Goal: Task Accomplishment & Management: Complete application form

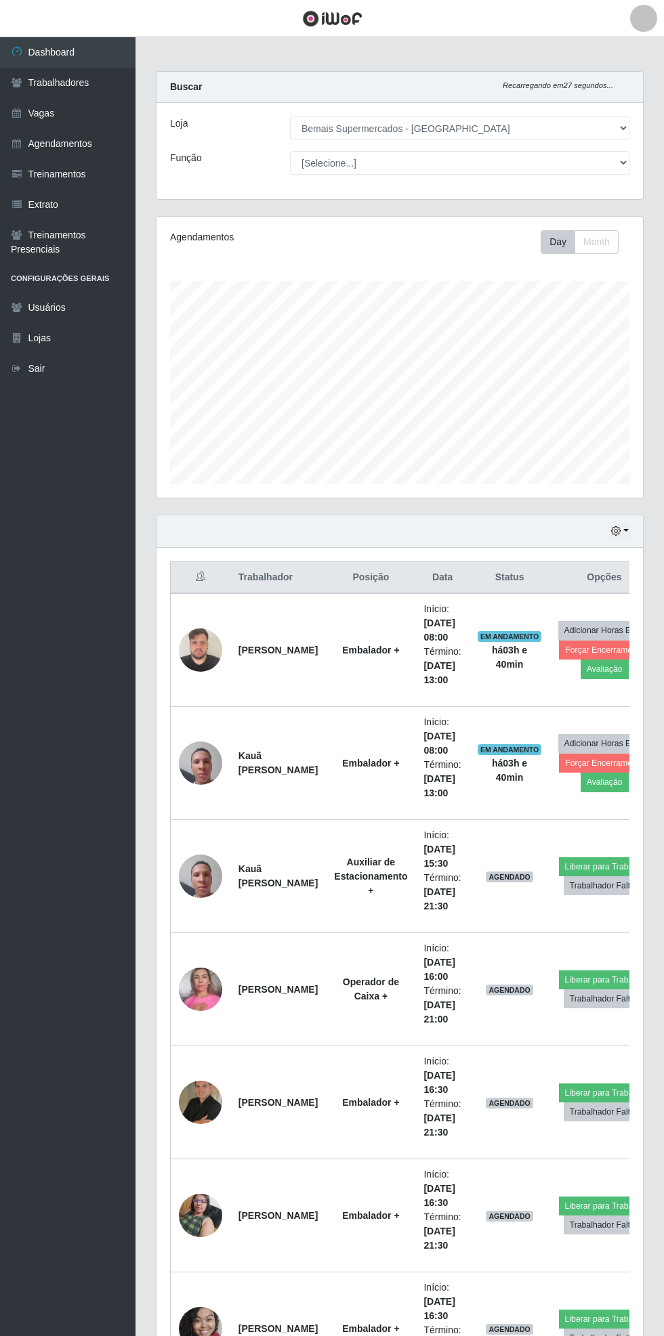
select select "250"
click at [44, 97] on link "Trabalhadores" at bounding box center [67, 83] width 135 height 30
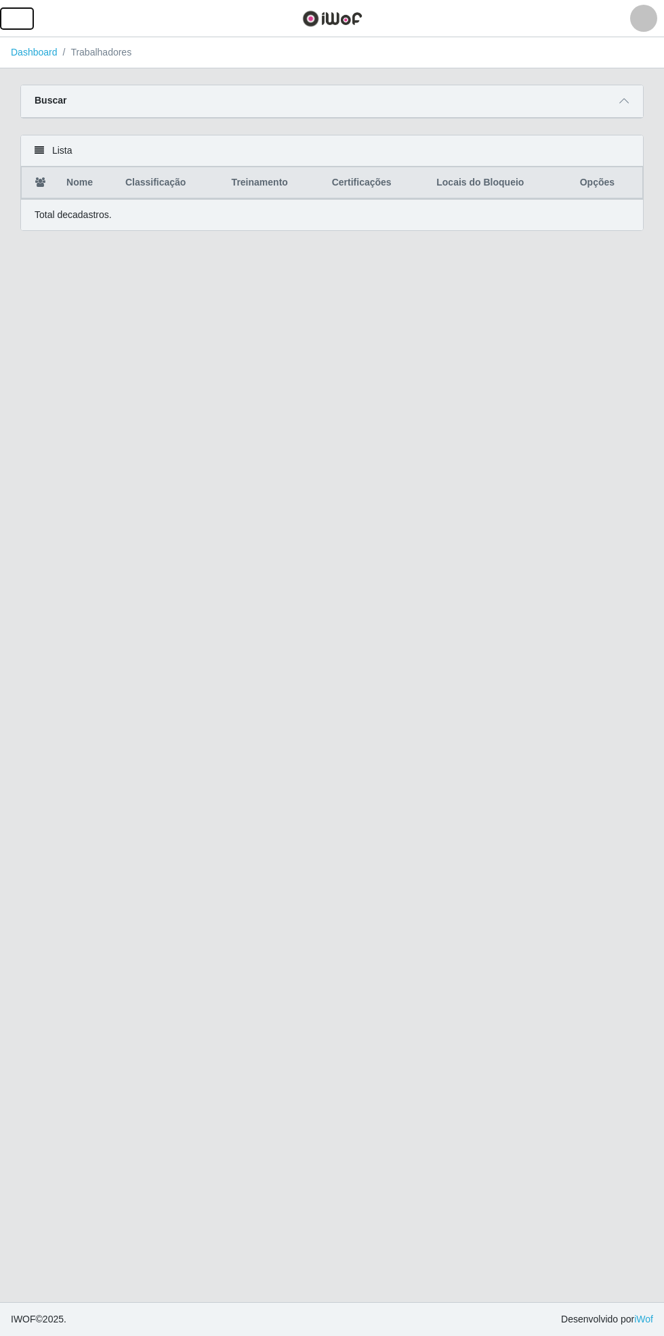
click at [16, 17] on span "button" at bounding box center [17, 19] width 18 height 16
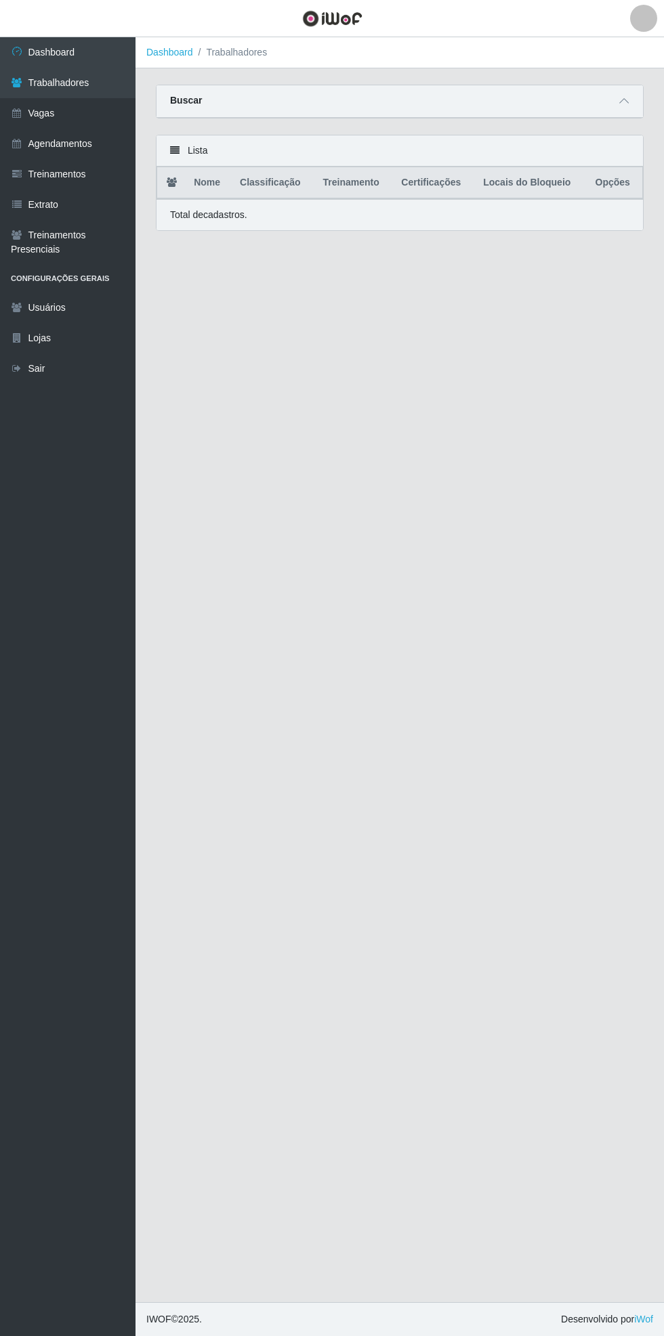
click at [58, 103] on link "Vagas" at bounding box center [67, 113] width 135 height 30
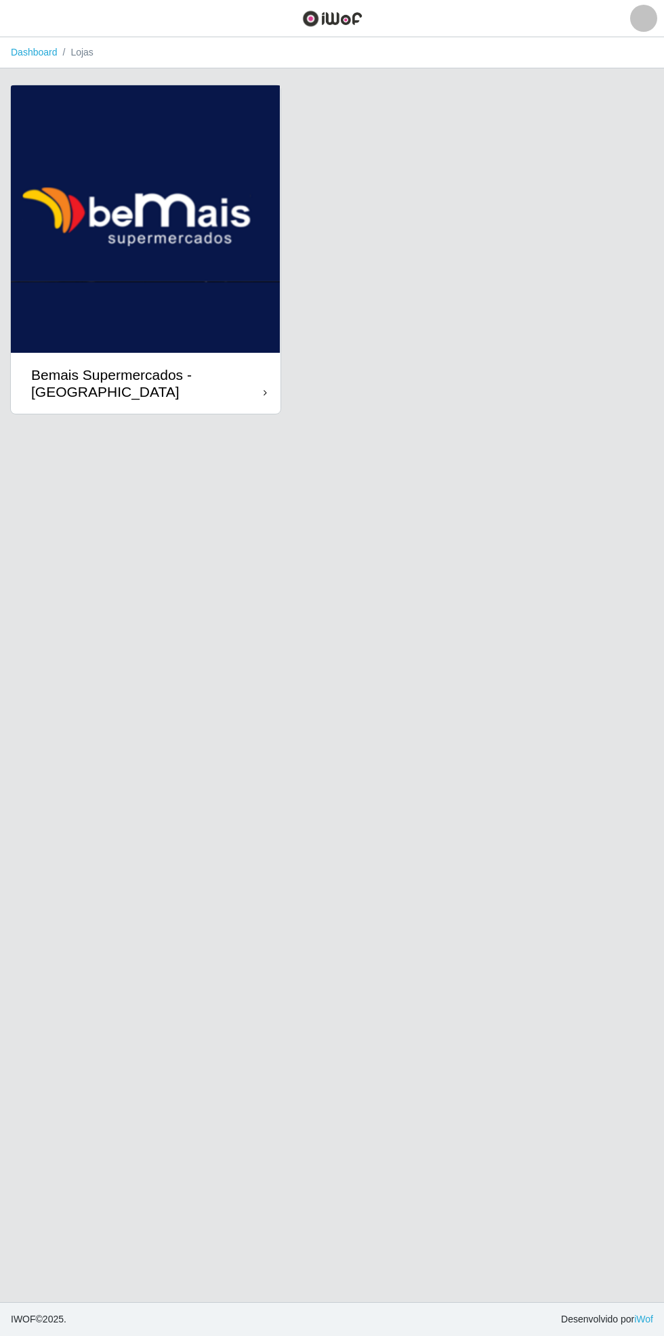
click at [246, 356] on div "Bemais Supermercados - [GEOGRAPHIC_DATA]" at bounding box center [145, 383] width 269 height 61
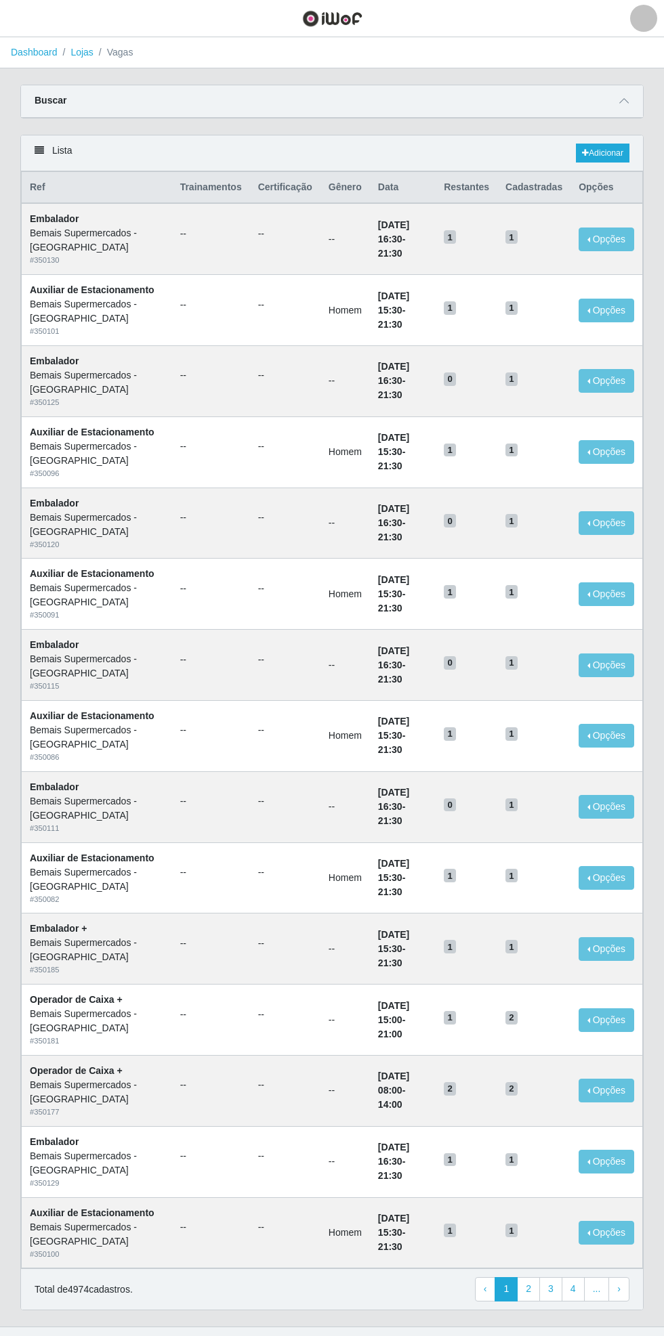
click at [624, 100] on icon at bounding box center [623, 100] width 9 height 9
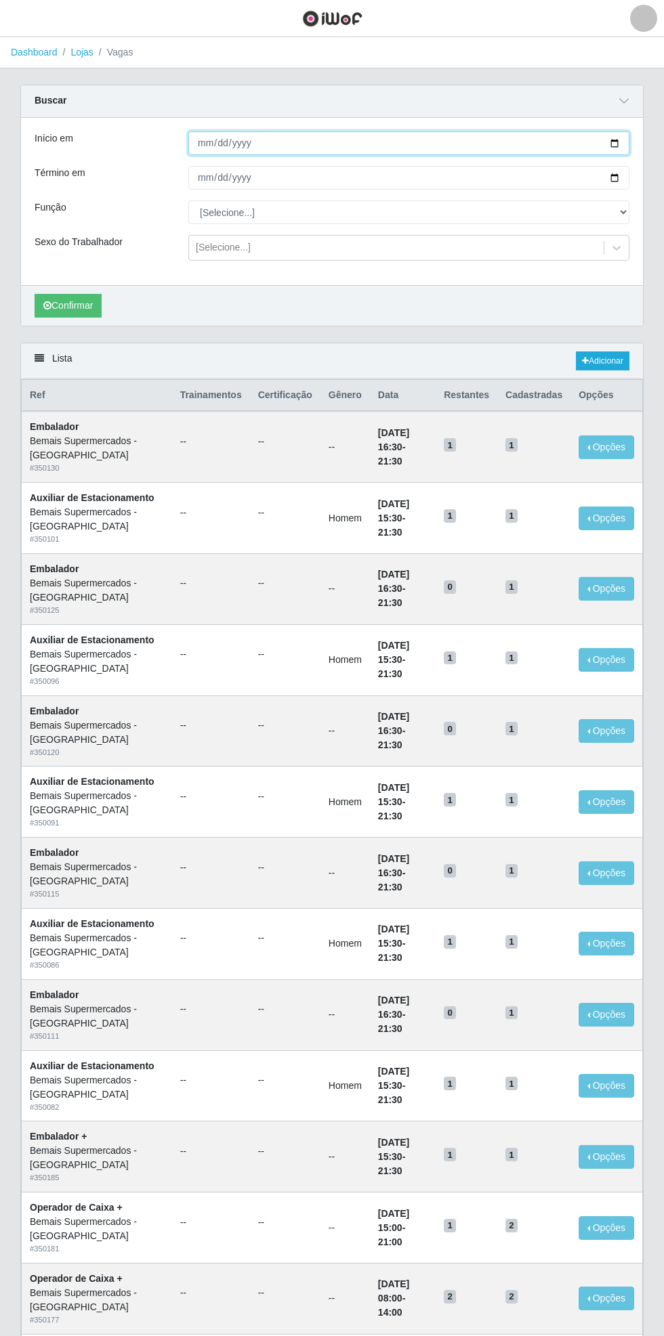
click at [620, 144] on input "Início em" at bounding box center [408, 143] width 441 height 24
type input "[DATE]"
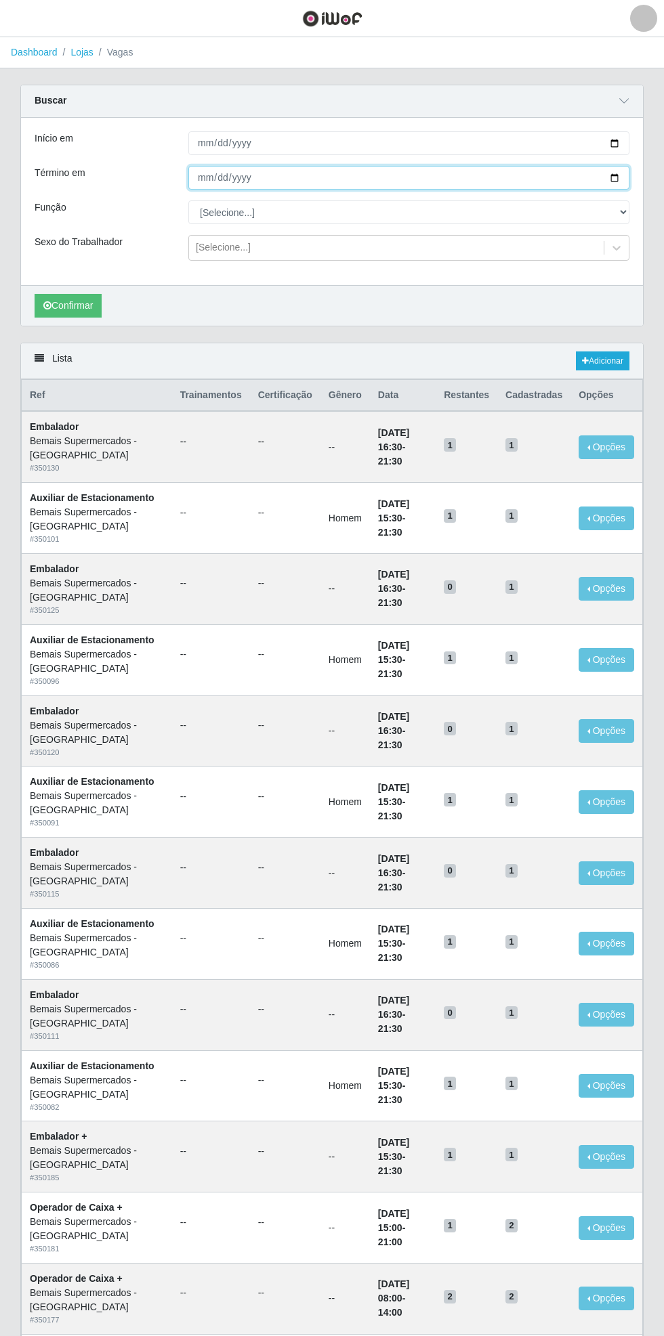
click at [621, 173] on input "Término em" at bounding box center [408, 178] width 441 height 24
type input "[DATE]"
click at [623, 213] on select "[Selecione...] ASG ASG + ASG ++ Auxiliar de Estacionamento Auxiliar de Estacion…" at bounding box center [408, 212] width 441 height 24
click at [188, 200] on select "[Selecione...] ASG ASG + ASG ++ Auxiliar de Estacionamento Auxiliar de Estacion…" at bounding box center [408, 212] width 441 height 24
click at [70, 311] on button "Confirmar" at bounding box center [68, 306] width 67 height 24
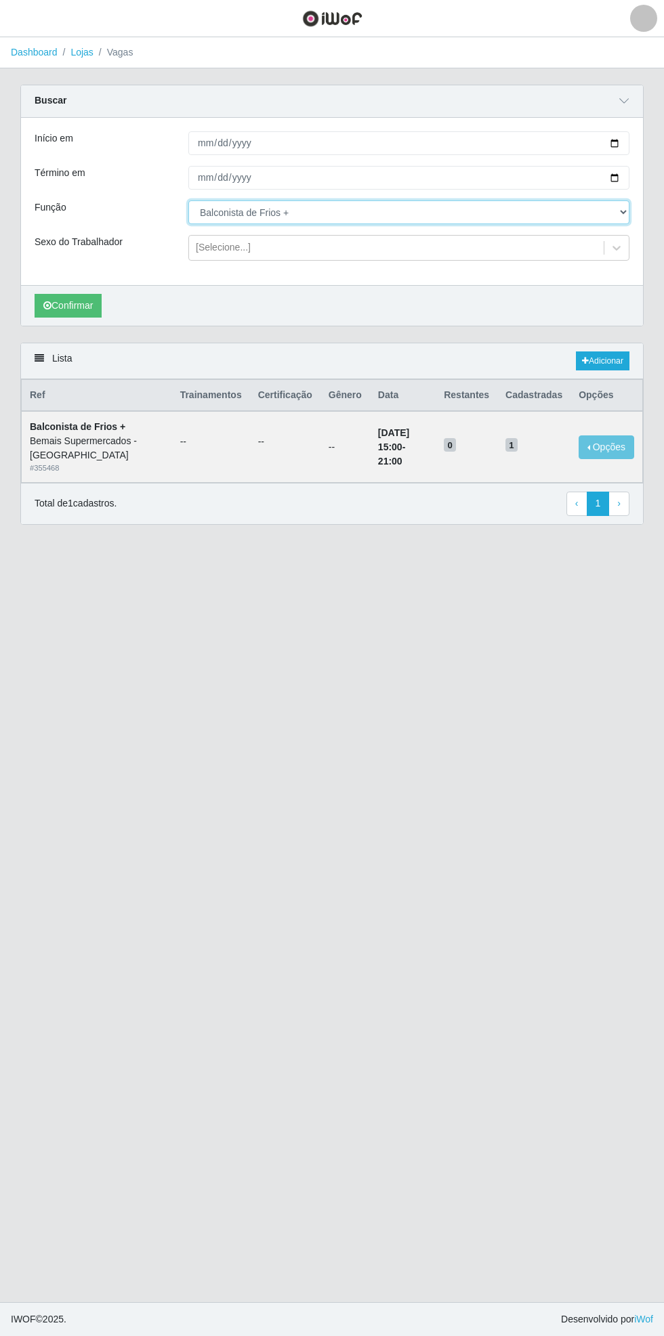
click at [622, 210] on select "[Selecione...] ASG ASG + ASG ++ Auxiliar de Estacionamento Auxiliar de Estacion…" at bounding box center [408, 212] width 441 height 24
select select "82"
click at [188, 200] on select "[Selecione...] ASG ASG + ASG ++ Auxiliar de Estacionamento Auxiliar de Estacion…" at bounding box center [408, 212] width 441 height 24
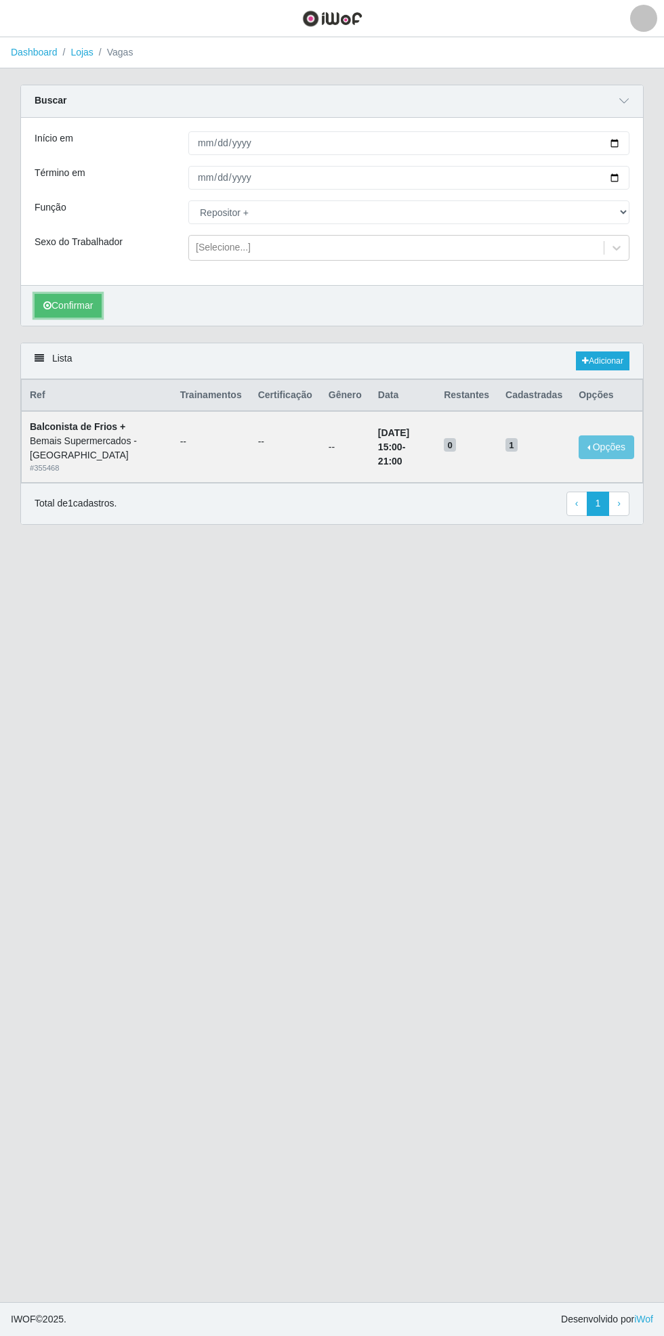
click at [68, 301] on button "Confirmar" at bounding box center [68, 306] width 67 height 24
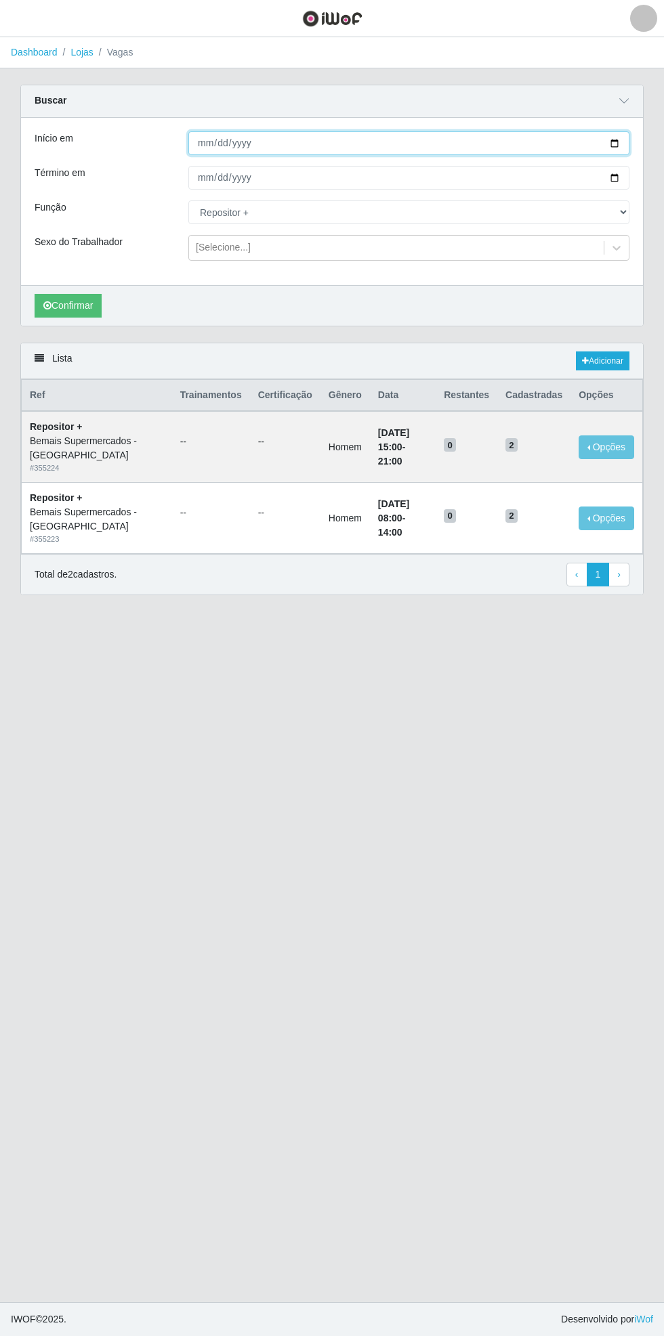
click at [626, 139] on input "[DATE]" at bounding box center [408, 143] width 441 height 24
type input "[DATE]"
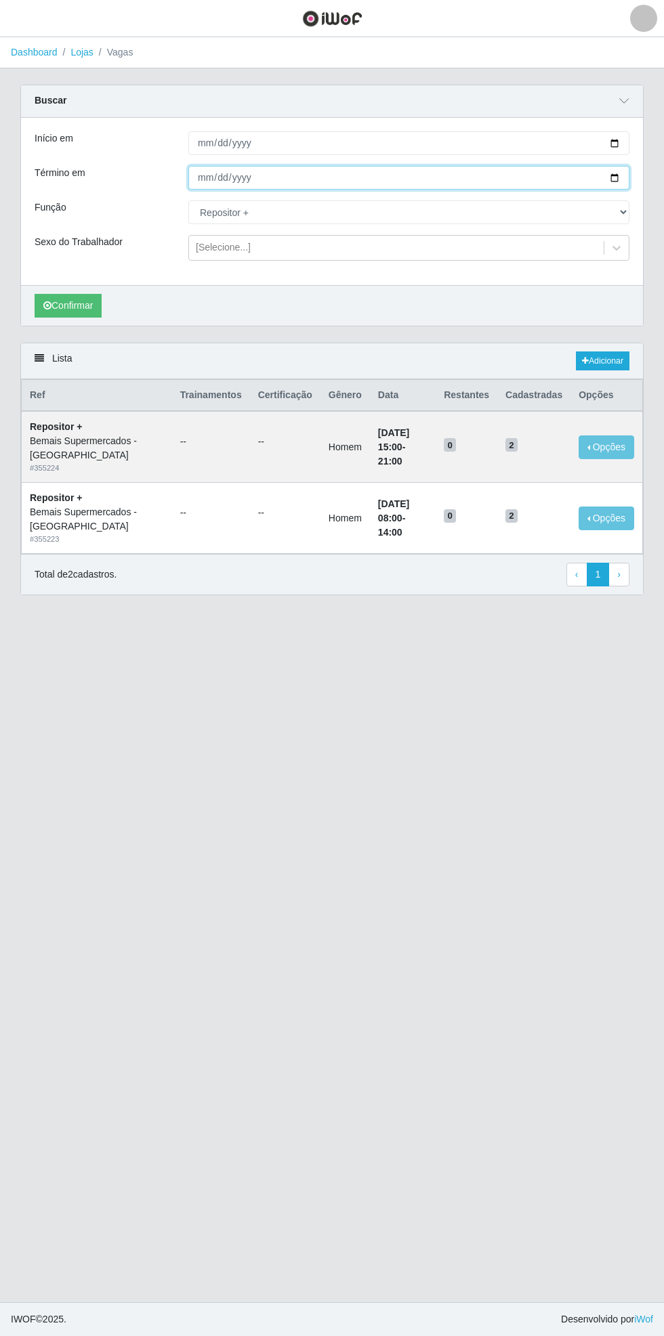
click at [621, 174] on input "[DATE]" at bounding box center [408, 178] width 441 height 24
type input "[DATE]"
click at [628, 209] on select "[Selecione...] ASG ASG + ASG ++ Auxiliar de Estacionamento Auxiliar de Estacion…" at bounding box center [408, 212] width 441 height 24
select select "72"
click at [188, 200] on select "[Selecione...] ASG ASG + ASG ++ Auxiliar de Estacionamento Auxiliar de Estacion…" at bounding box center [408, 212] width 441 height 24
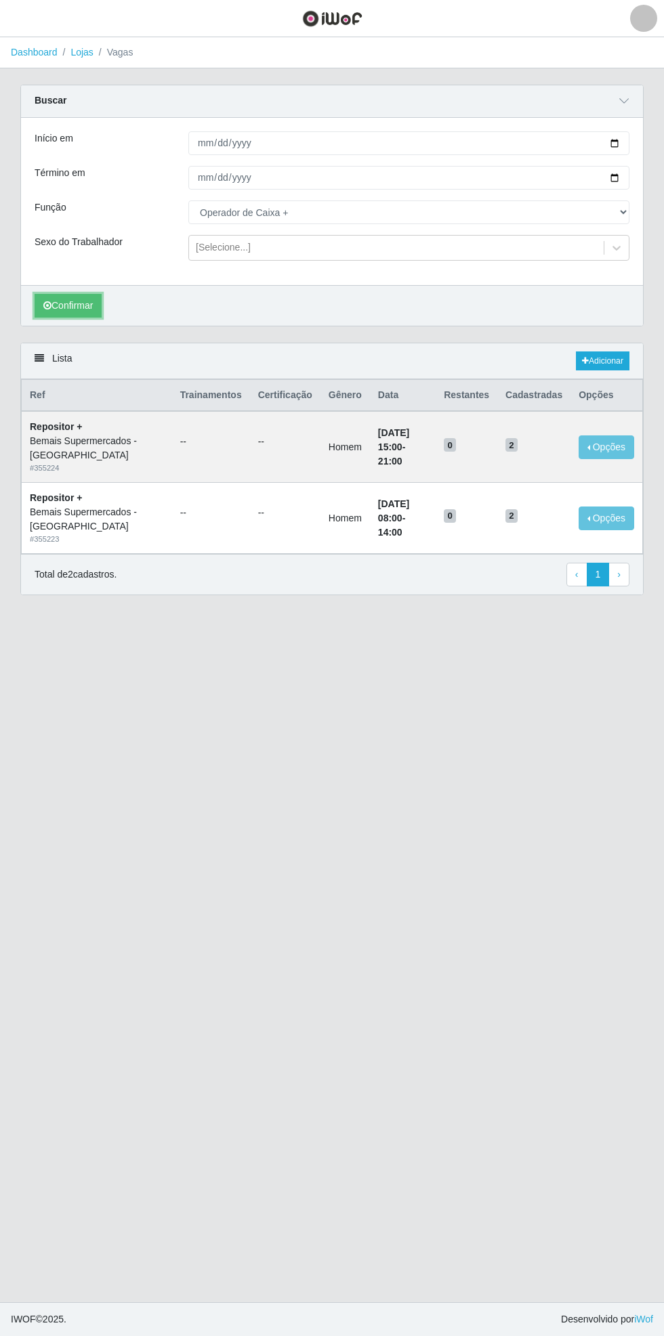
click at [68, 302] on button "Confirmar" at bounding box center [68, 306] width 67 height 24
